Goal: Task Accomplishment & Management: Manage account settings

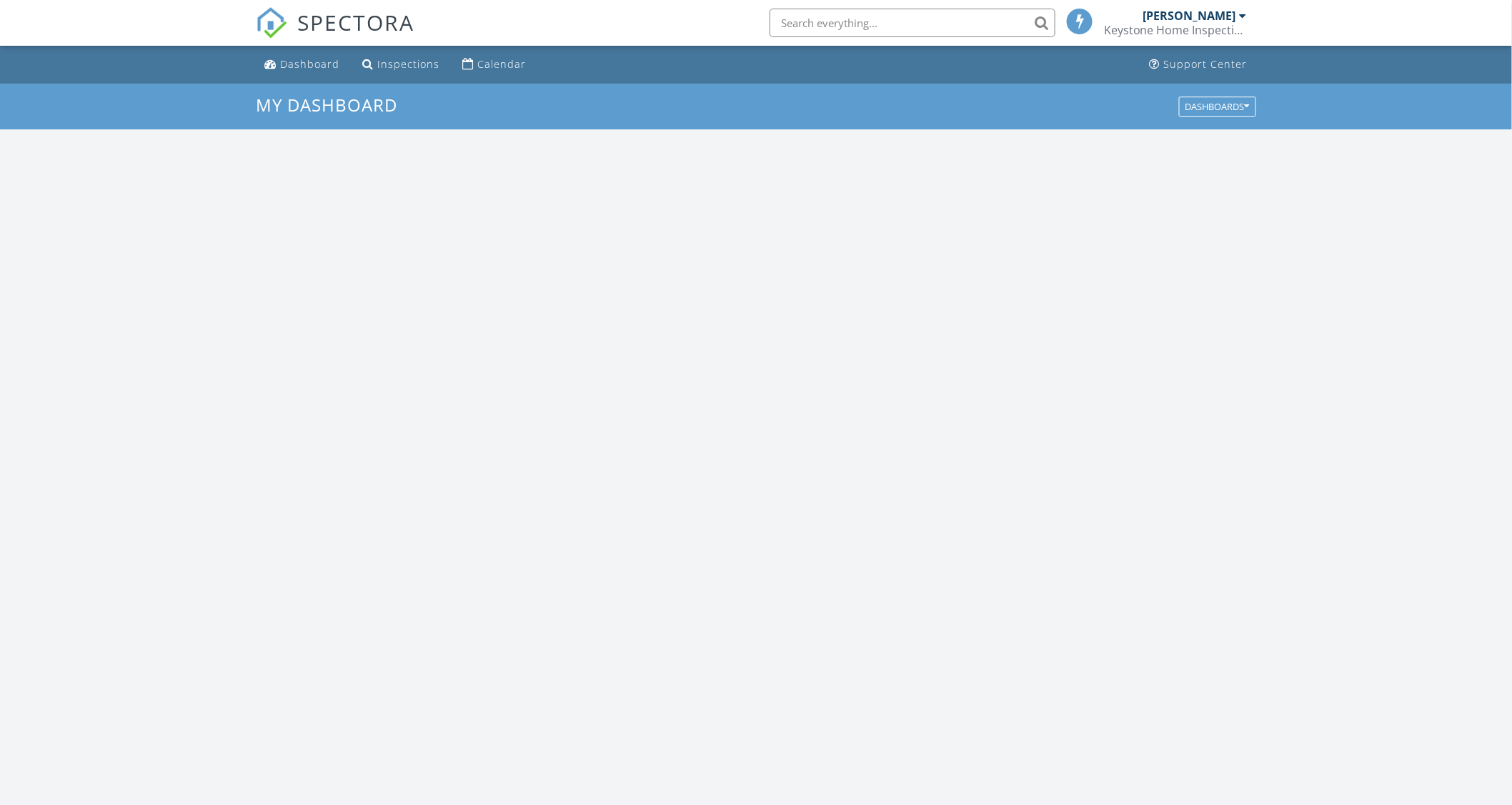
scroll to position [1326, 1538]
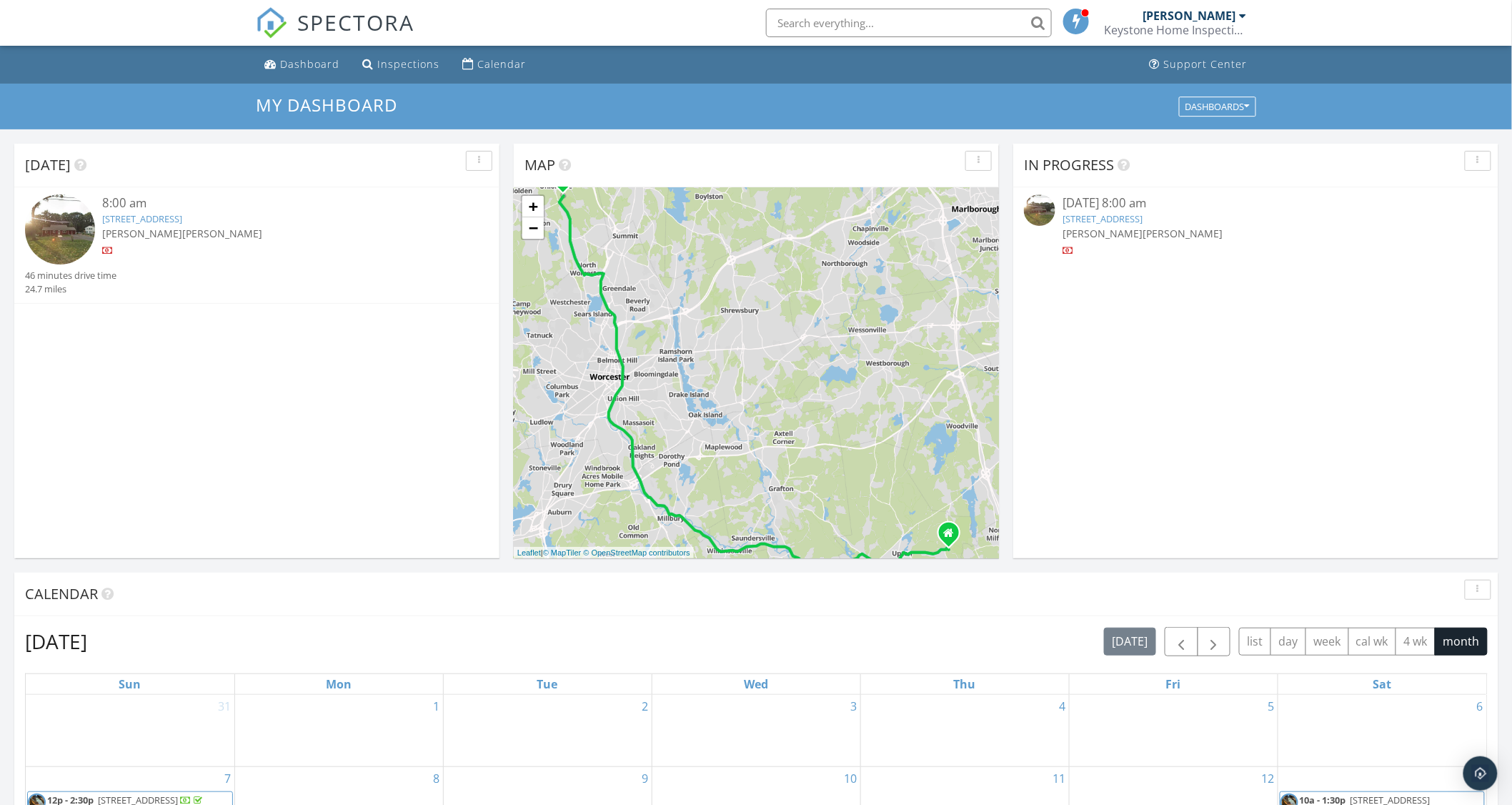
click at [183, 218] on link "382 Malden St, Holden, MA 01520" at bounding box center [141, 218] width 80 height 13
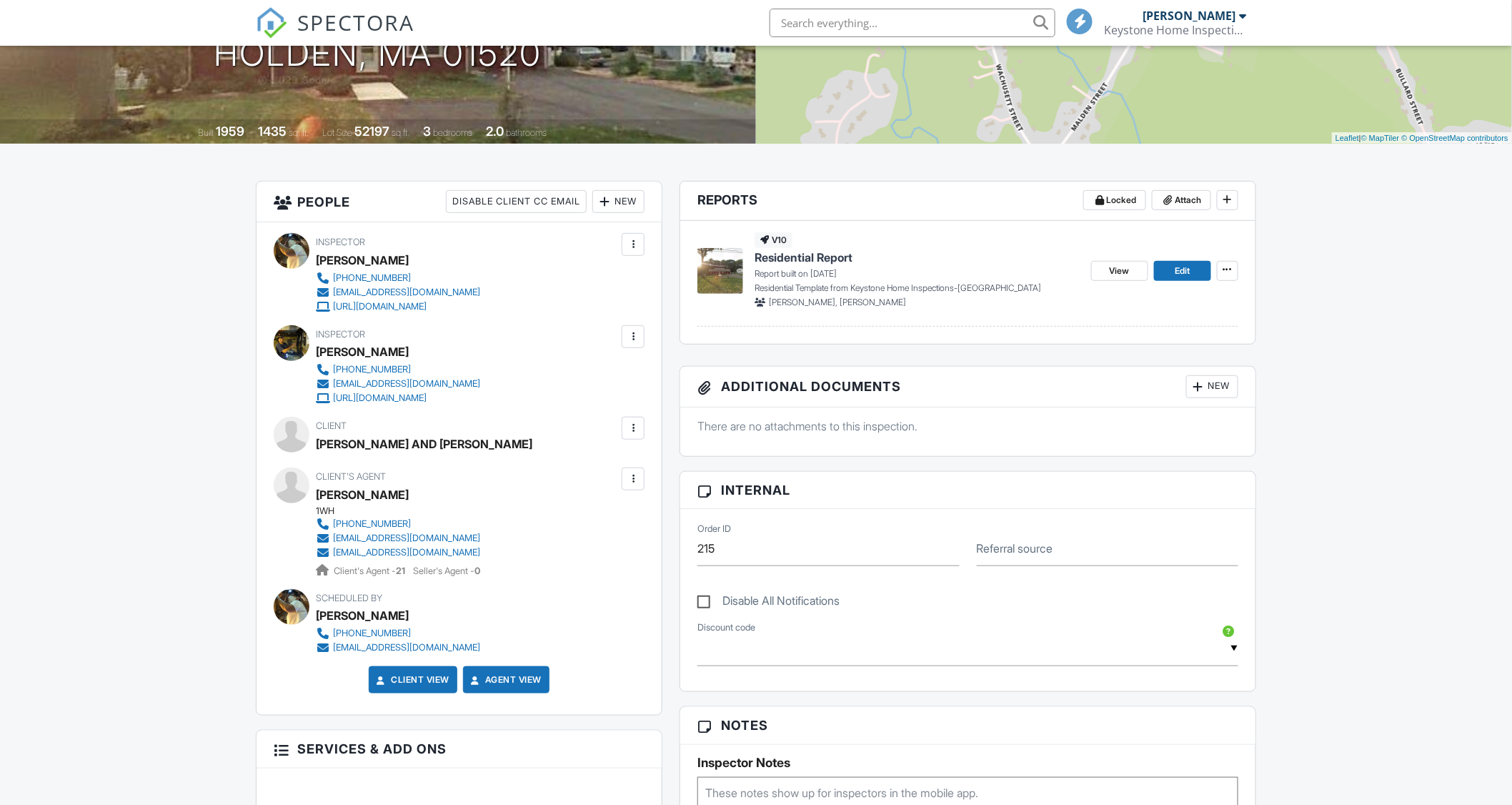
click at [637, 424] on div at bounding box center [633, 428] width 14 height 14
click at [611, 475] on li "Edit" at bounding box center [599, 472] width 73 height 36
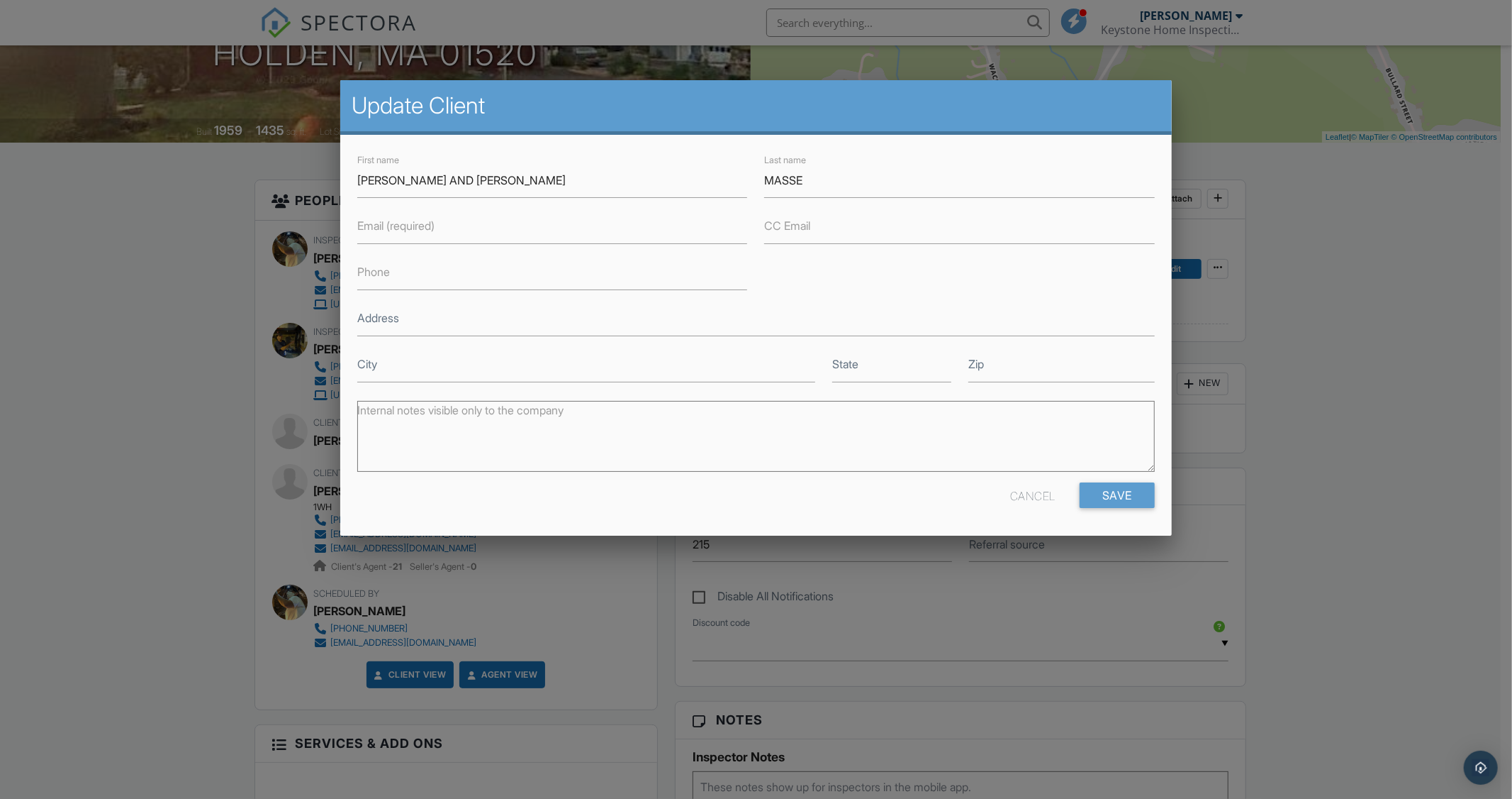
click at [408, 229] on label "Email (required)" at bounding box center [395, 226] width 77 height 16
click at [408, 229] on input "Email (required)" at bounding box center [553, 226] width 391 height 35
type input "[EMAIL_ADDRESS][DOMAIN_NAME]"
click at [1114, 493] on input "Save" at bounding box center [1118, 495] width 76 height 26
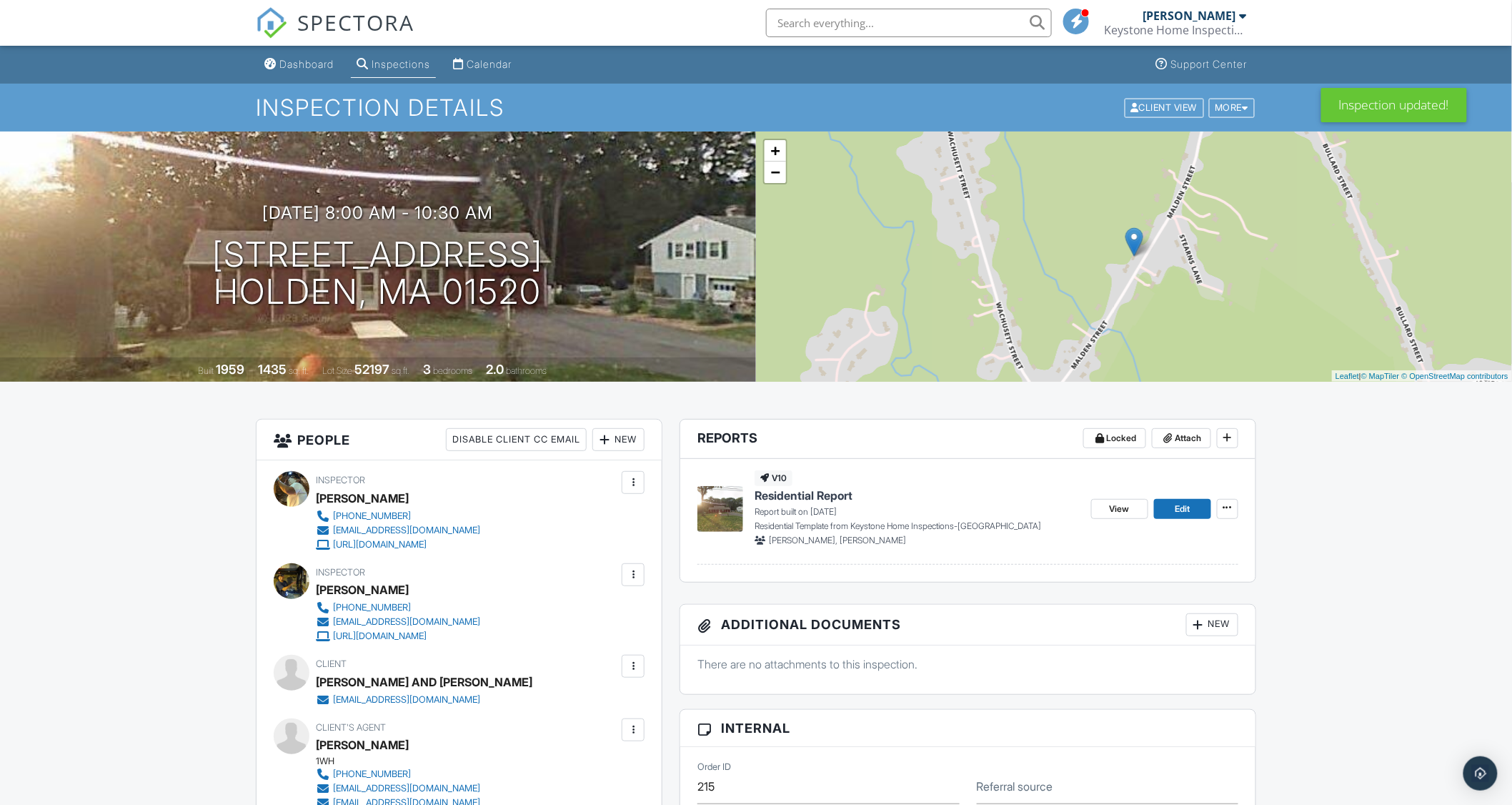
click at [1203, 624] on div at bounding box center [1198, 625] width 14 height 14
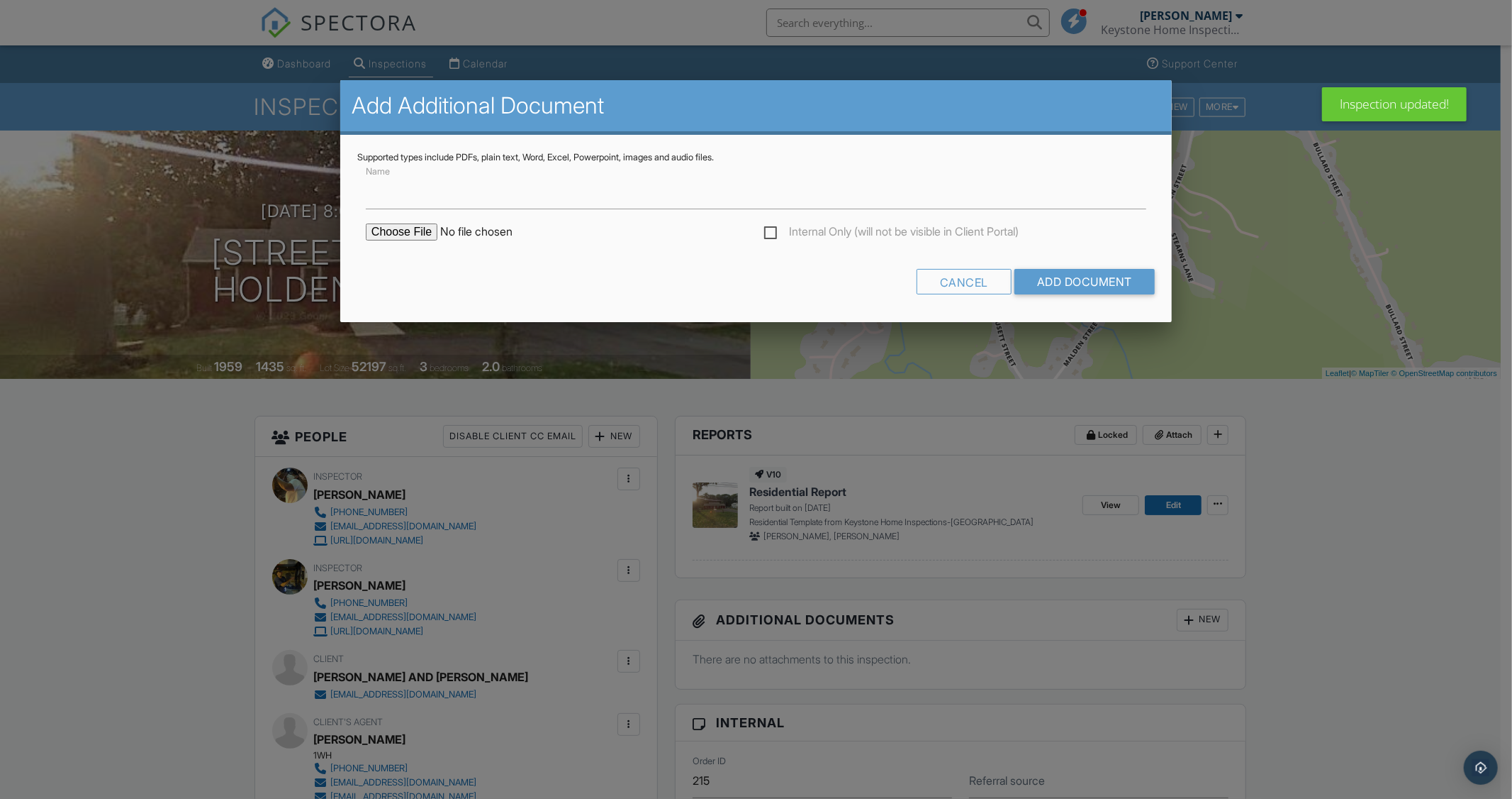
click at [398, 229] on input "file" at bounding box center [486, 231] width 241 height 17
type input "C:\fakepath\Masse Agreement.pdf"
click at [1059, 281] on input "Add Document" at bounding box center [1085, 281] width 140 height 26
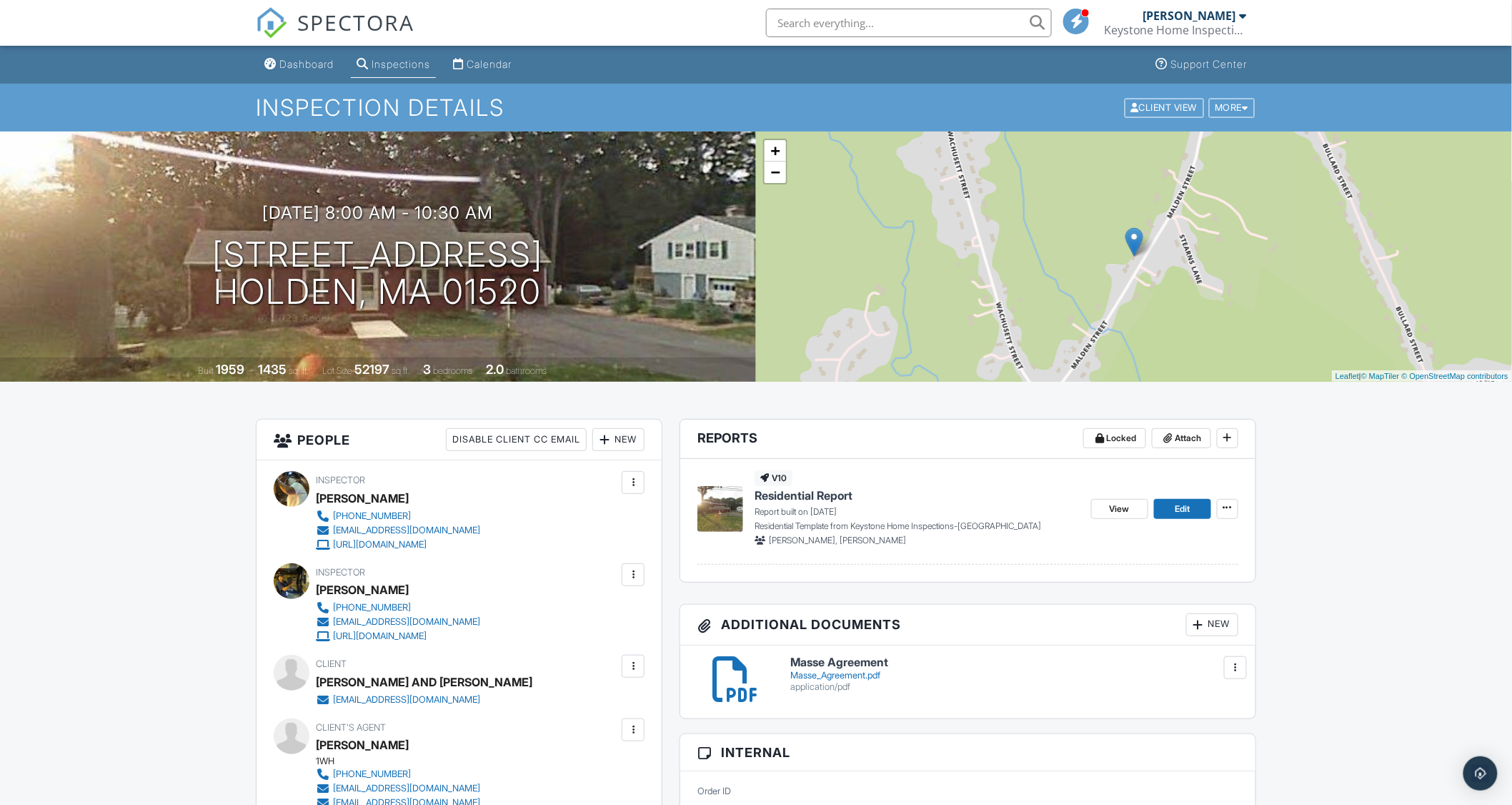
click at [811, 495] on span "Residential Report" at bounding box center [803, 495] width 98 height 16
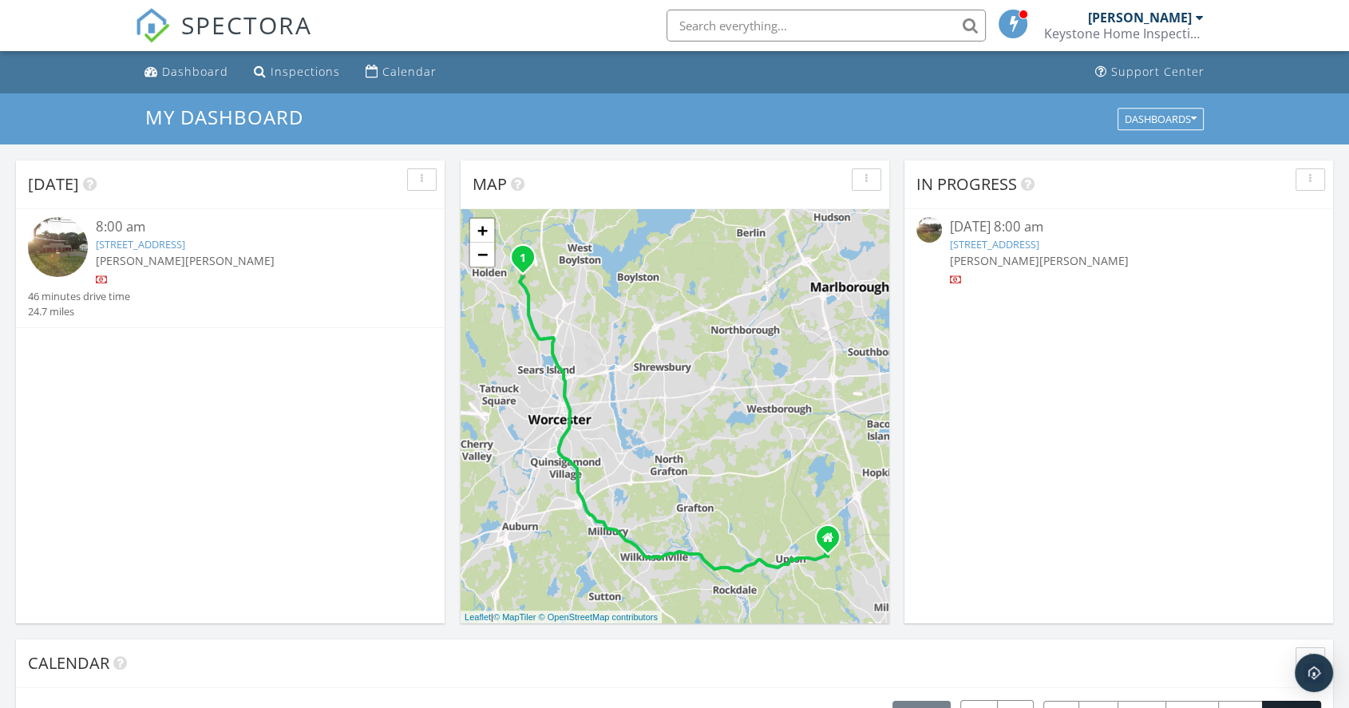
scroll to position [7, 8]
click at [185, 243] on link "382 Malden St, Holden, MA 01520" at bounding box center [140, 244] width 89 height 14
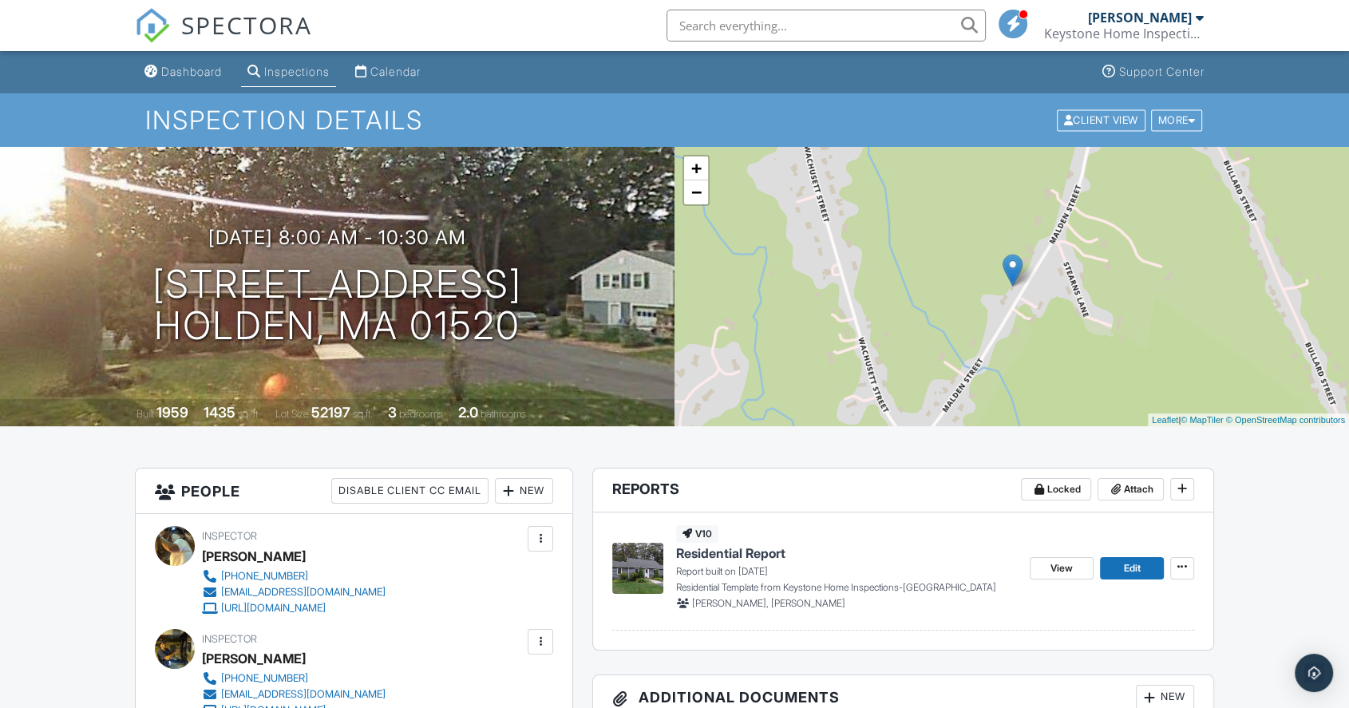
click at [726, 552] on span "Residential Report" at bounding box center [730, 553] width 109 height 18
